Goal: Task Accomplishment & Management: Complete application form

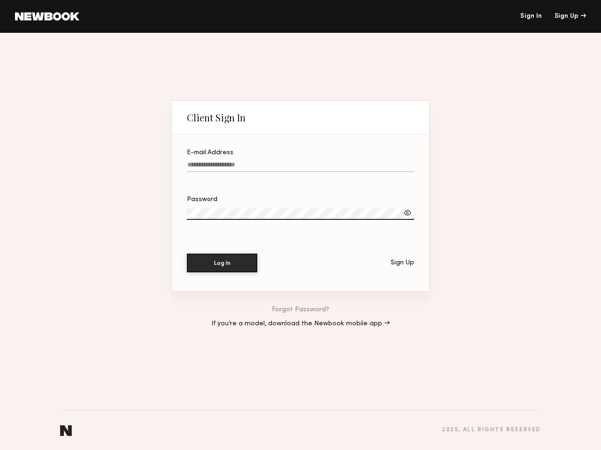
click at [300, 225] on div at bounding box center [300, 226] width 227 height 8
click at [570, 16] on div "Sign Up" at bounding box center [569, 16] width 31 height 7
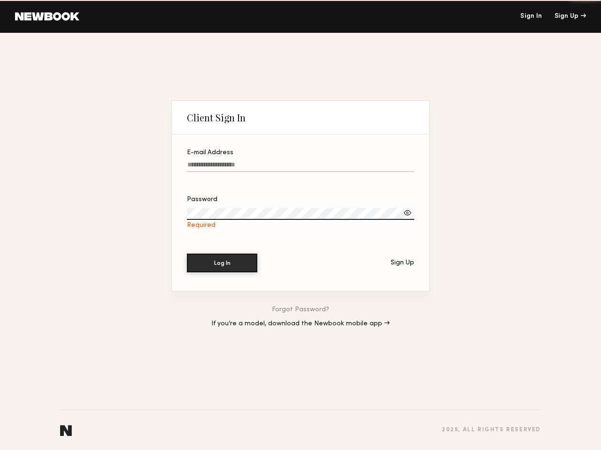
click at [407, 212] on div at bounding box center [407, 212] width 9 height 9
click at [402, 262] on div "Sign Up" at bounding box center [401, 263] width 23 height 7
